Goal: Communication & Community: Answer question/provide support

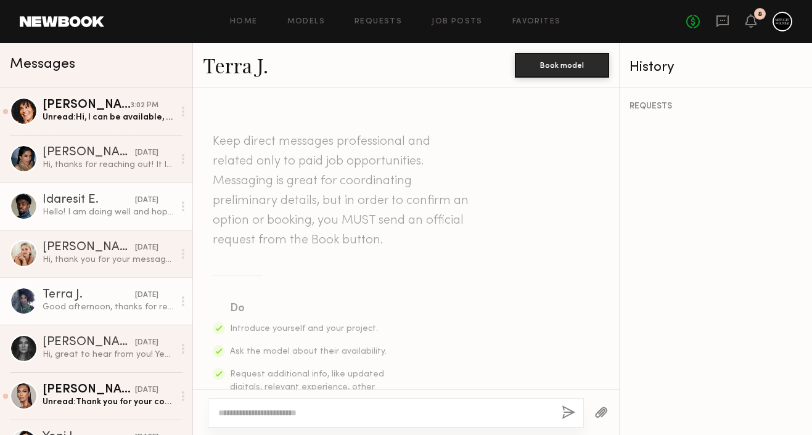
scroll to position [464, 0]
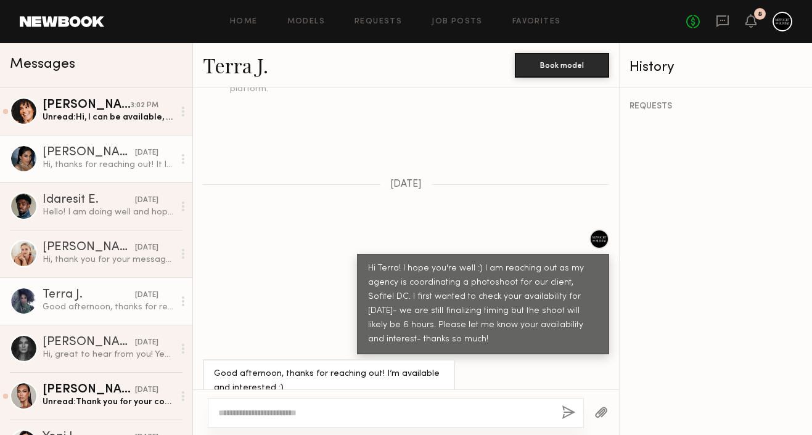
click at [101, 159] on div "Hi, thanks for reaching out! It looks like [DATE] is open on my schedule. I’d b…" at bounding box center [108, 165] width 131 height 12
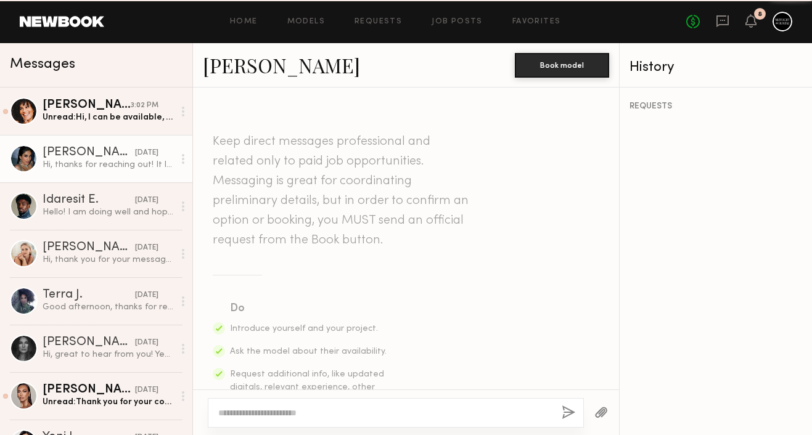
scroll to position [492, 0]
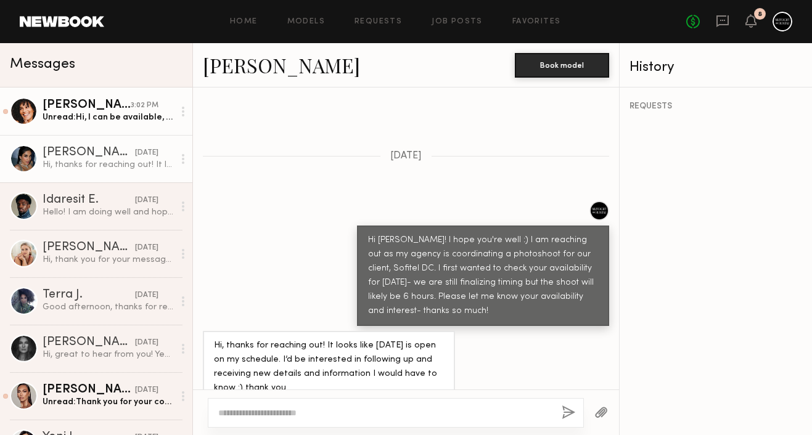
click at [113, 128] on link "[PERSON_NAME] 3:02 PM Unread: Hi, I can be available, what are the details?" at bounding box center [96, 111] width 192 height 47
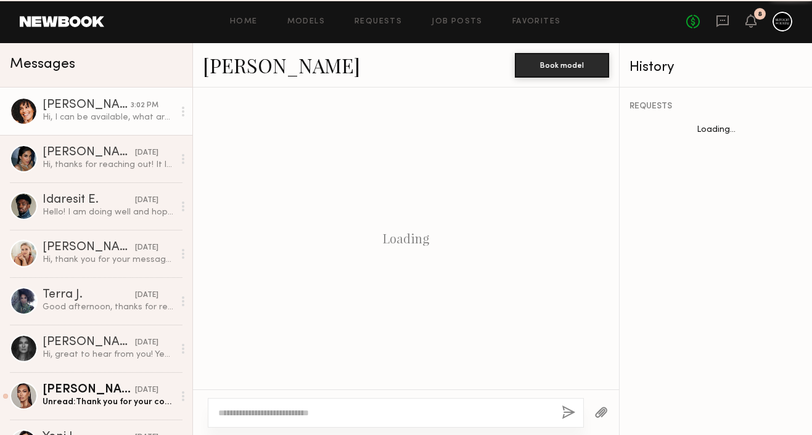
scroll to position [543, 0]
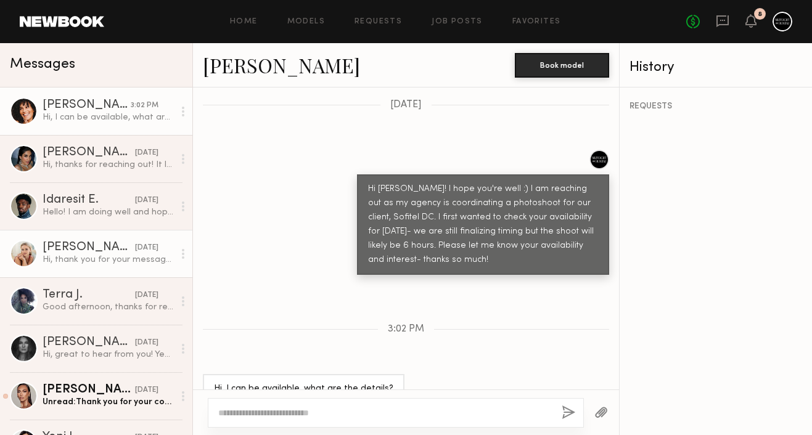
click at [97, 242] on div "[PERSON_NAME]" at bounding box center [89, 248] width 92 height 12
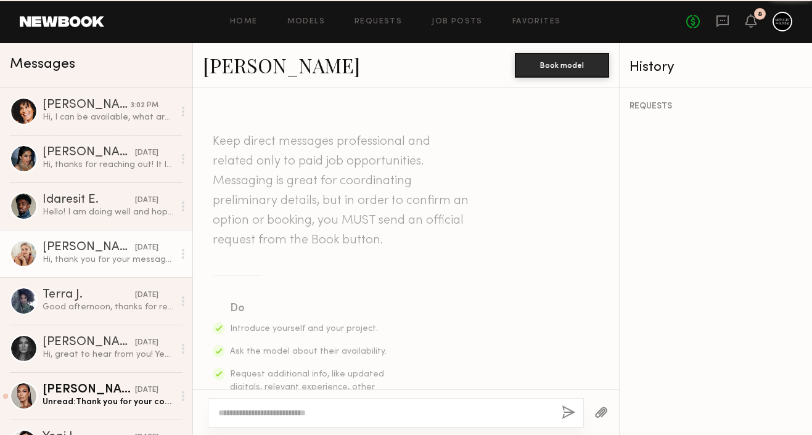
scroll to position [478, 0]
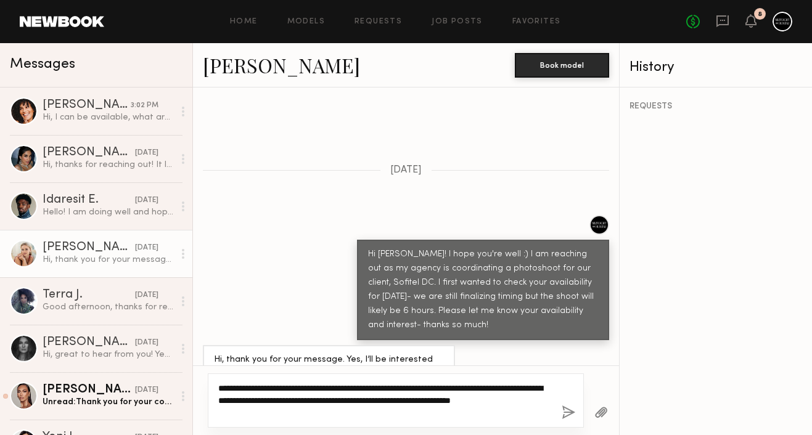
type textarea "**********"
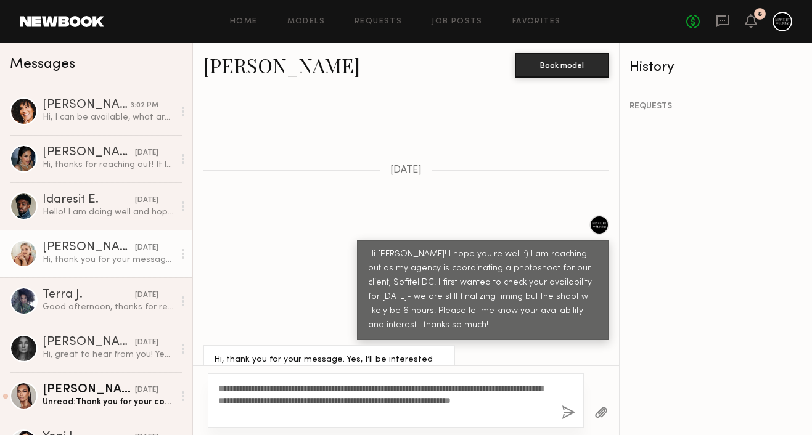
click at [569, 411] on button "button" at bounding box center [569, 413] width 14 height 15
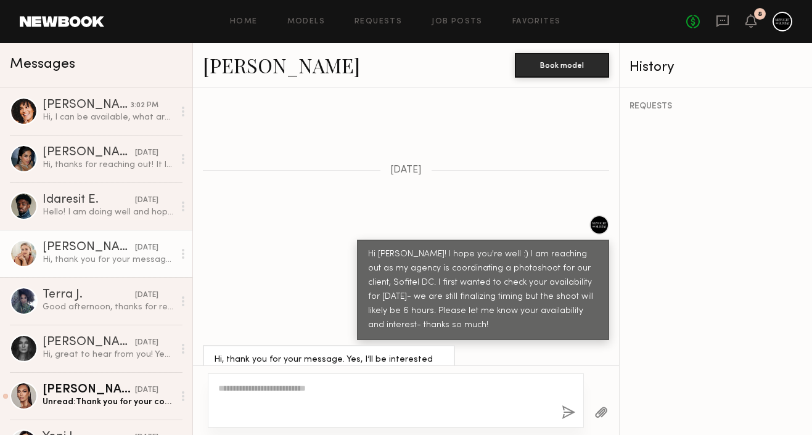
scroll to position [767, 0]
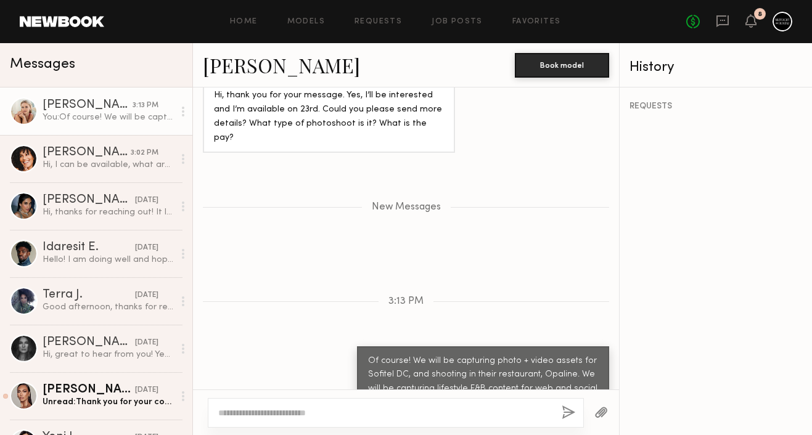
click at [494, 419] on textarea at bounding box center [385, 413] width 334 height 12
type textarea "*"
type textarea "**********"
click at [567, 415] on button "button" at bounding box center [569, 413] width 14 height 15
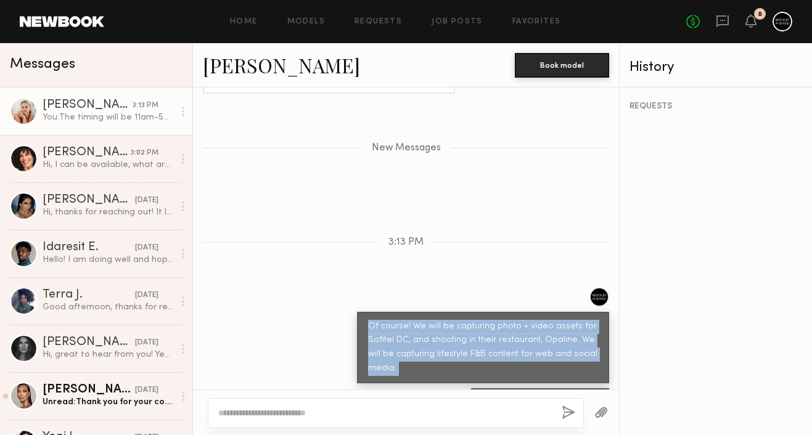
drag, startPoint x: 371, startPoint y: 285, endPoint x: 608, endPoint y: 374, distance: 253.2
click at [608, 374] on div "Keep direct messages professional and related only to paid job opportunities. M…" at bounding box center [406, 239] width 426 height 302
copy div "Of course! We will be capturing photo + video assets for Sofitel DC, and shooti…"
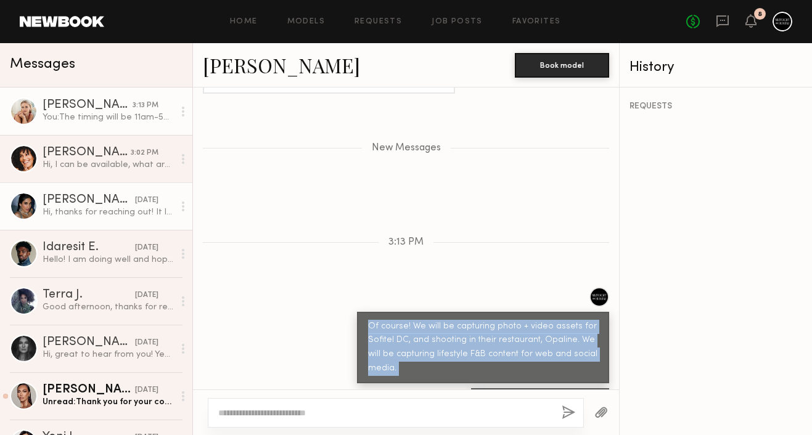
click at [95, 208] on div "Hi, thanks for reaching out! It looks like [DATE] is open on my schedule. I’d b…" at bounding box center [108, 213] width 131 height 12
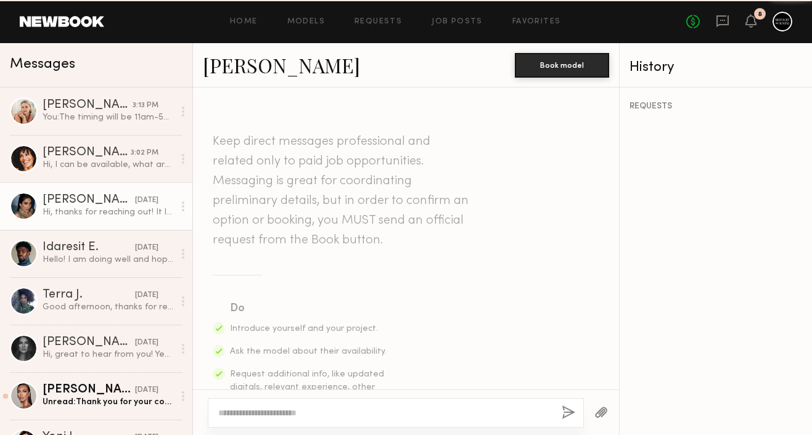
scroll to position [492, 0]
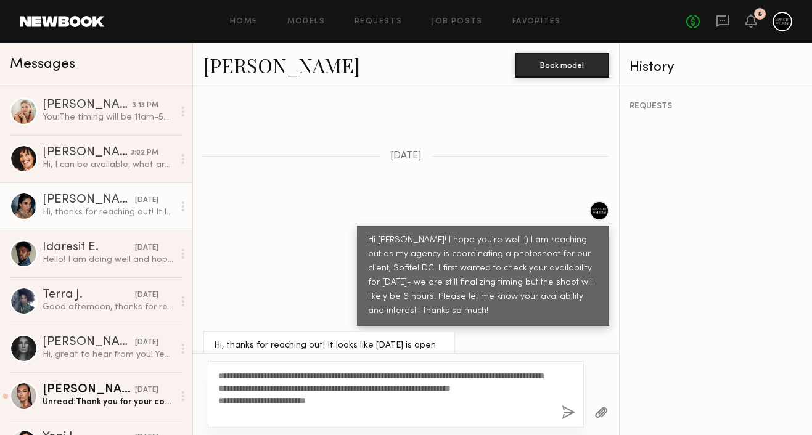
type textarea "**********"
click at [572, 410] on button "button" at bounding box center [569, 413] width 14 height 15
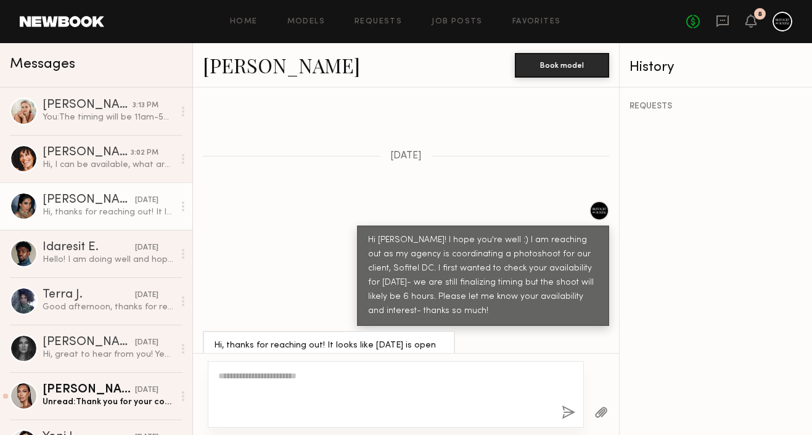
scroll to position [795, 0]
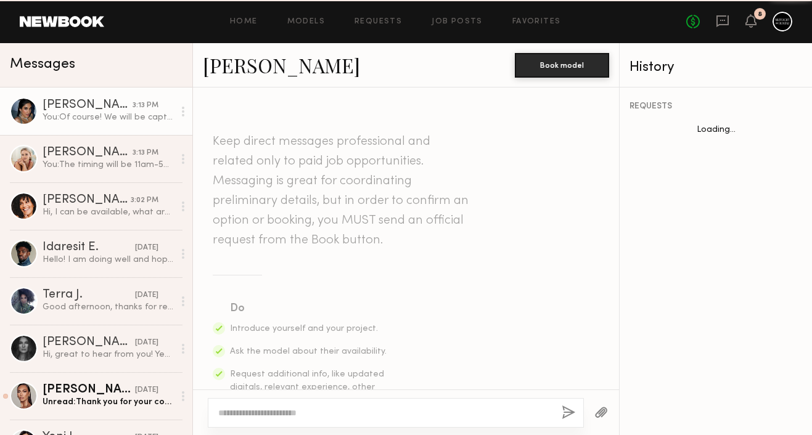
scroll to position [702, 0]
